Goal: Complete application form

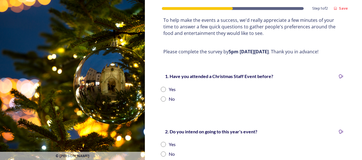
scroll to position [91, 0]
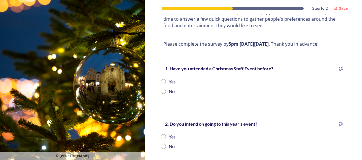
click at [162, 82] on input "radio" at bounding box center [163, 81] width 5 height 5
radio input "true"
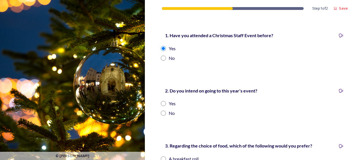
scroll to position [125, 0]
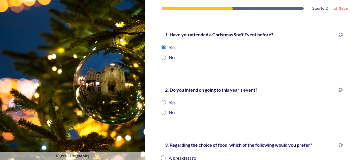
click at [162, 113] on input "radio" at bounding box center [163, 112] width 5 height 5
radio input "true"
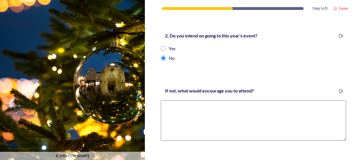
scroll to position [182, 0]
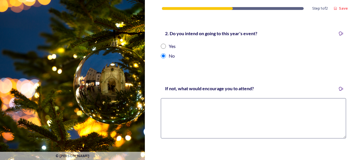
click at [165, 107] on textarea at bounding box center [253, 118] width 185 height 40
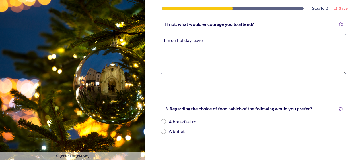
scroll to position [258, 0]
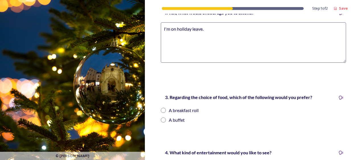
type textarea "I'm on holiday leave."
click at [163, 119] on input "radio" at bounding box center [163, 120] width 5 height 5
radio input "true"
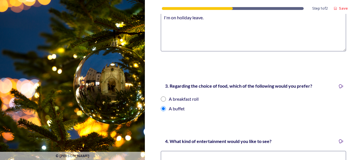
scroll to position [318, 0]
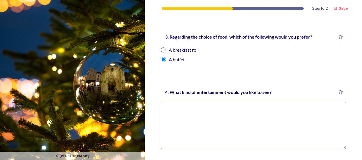
click at [166, 107] on textarea at bounding box center [253, 125] width 185 height 47
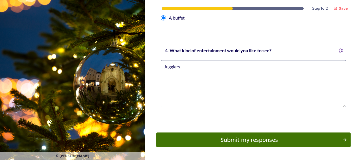
scroll to position [379, 0]
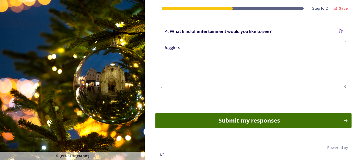
type textarea "Jugglers!"
click at [258, 119] on div "Submit my responses" at bounding box center [248, 121] width 181 height 9
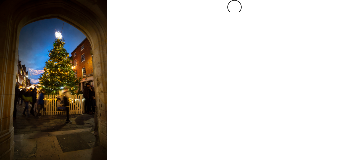
scroll to position [0, 0]
